Goal: Communication & Community: Answer question/provide support

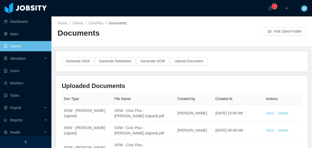
scroll to position [212, 0]
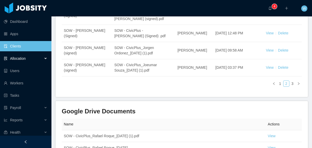
click at [36, 57] on div "Allocation" at bounding box center [25, 58] width 51 height 10
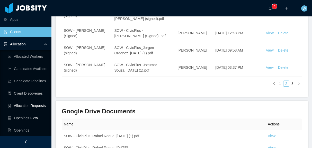
scroll to position [17, 0]
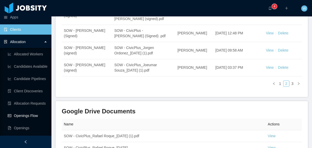
click at [36, 115] on link "Openings Flow" at bounding box center [28, 116] width 40 height 10
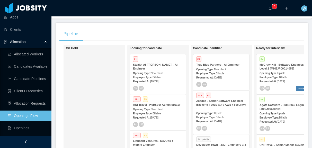
scroll to position [20, 0]
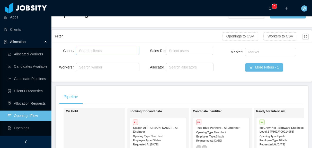
click at [102, 49] on div "Search clients" at bounding box center [106, 50] width 55 height 5
type input "**********"
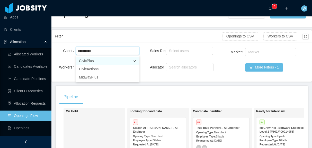
click at [98, 59] on li "CivicPlus" at bounding box center [107, 61] width 63 height 8
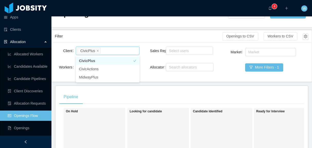
click at [127, 63] on li "CivicPlus" at bounding box center [107, 61] width 63 height 8
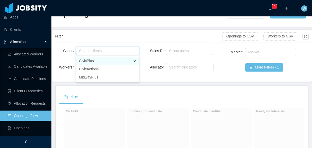
click at [118, 65] on li "CivicPlus" at bounding box center [107, 61] width 63 height 8
click at [133, 39] on div "Filter" at bounding box center [138, 37] width 167 height 10
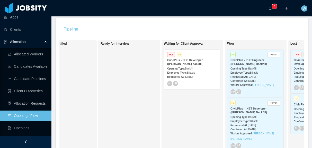
scroll to position [0, 157]
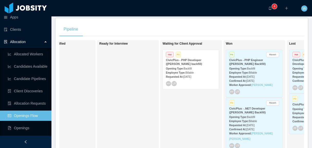
click at [180, 64] on strong "CivicPlus - PHP Developer ([PERSON_NAME] backfill)" at bounding box center [184, 62] width 36 height 7
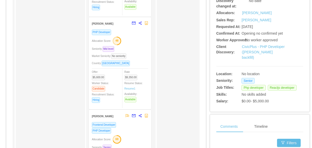
scroll to position [6, 0]
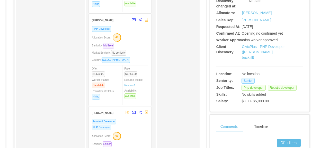
click at [116, 26] on div "PHP Developer" at bounding box center [120, 29] width 56 height 6
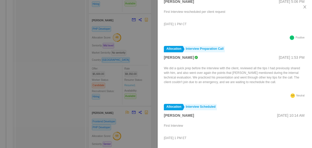
scroll to position [161, 0]
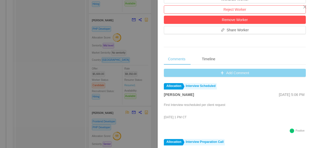
click at [224, 71] on button "Add Comment" at bounding box center [235, 73] width 142 height 8
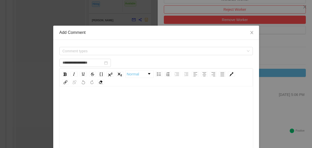
click at [107, 108] on div "rdw-editor" at bounding box center [155, 140] width 185 height 90
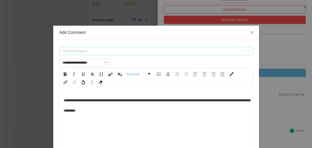
click at [142, 52] on span "Comment types" at bounding box center [152, 51] width 181 height 5
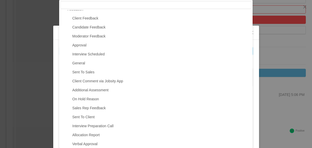
scroll to position [0, 0]
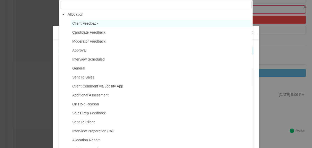
click at [98, 22] on span "Client Feedback" at bounding box center [85, 23] width 26 height 4
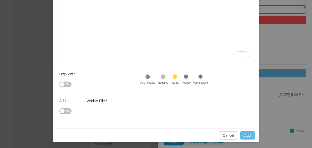
scroll to position [115, 0]
click at [244, 135] on button "Add" at bounding box center [247, 135] width 15 height 8
type input "**********"
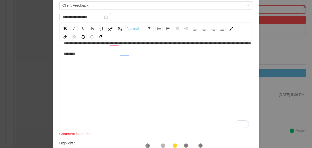
scroll to position [0, 0]
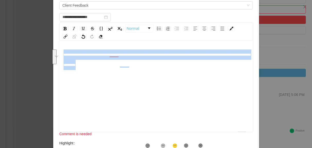
drag, startPoint x: 99, startPoint y: 58, endPoint x: 59, endPoint y: 48, distance: 40.8
click at [25, 44] on div "**********" at bounding box center [156, 74] width 312 height 148
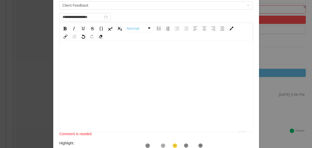
click at [73, 47] on div "rdw-wrapper" at bounding box center [155, 87] width 193 height 90
click at [73, 45] on div "rdw-wrapper" at bounding box center [155, 87] width 193 height 90
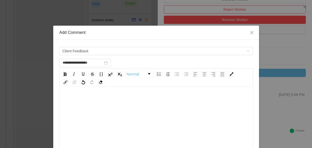
click at [104, 97] on div "To enrich screen reader interactions, please activate Accessibility in Grammarl…" at bounding box center [155, 100] width 185 height 10
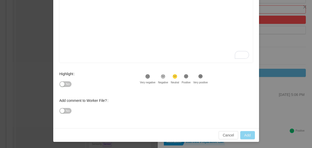
type input "**********"
click at [250, 136] on button "Add" at bounding box center [247, 135] width 15 height 8
